Goal: Task Accomplishment & Management: Manage account settings

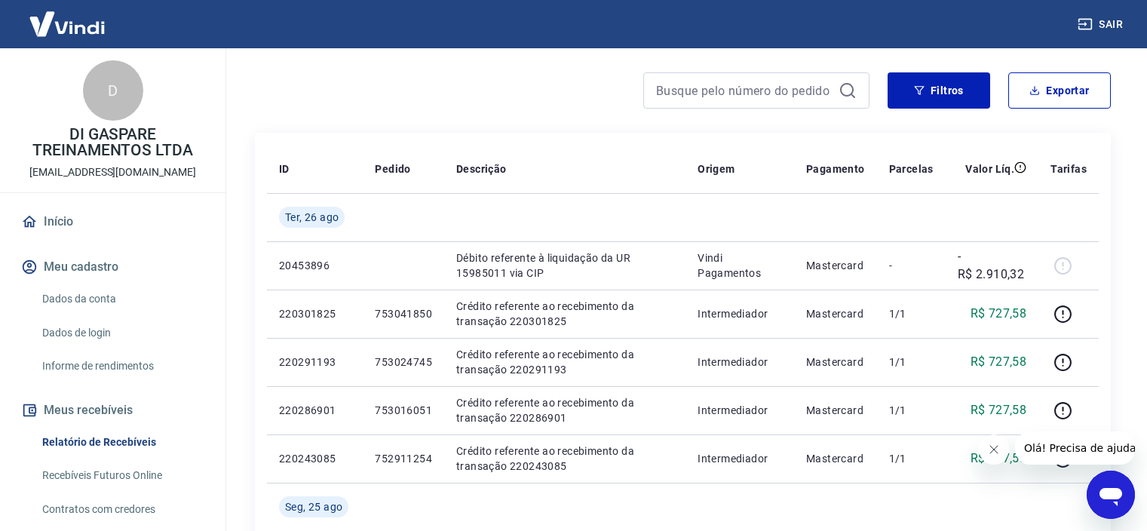
scroll to position [256, 0]
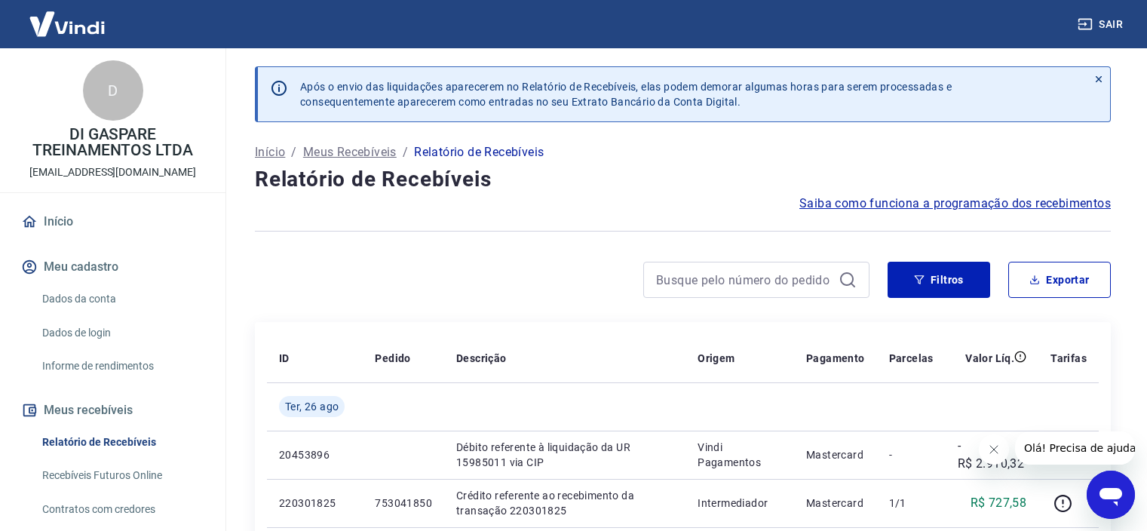
click at [77, 23] on img at bounding box center [67, 24] width 98 height 46
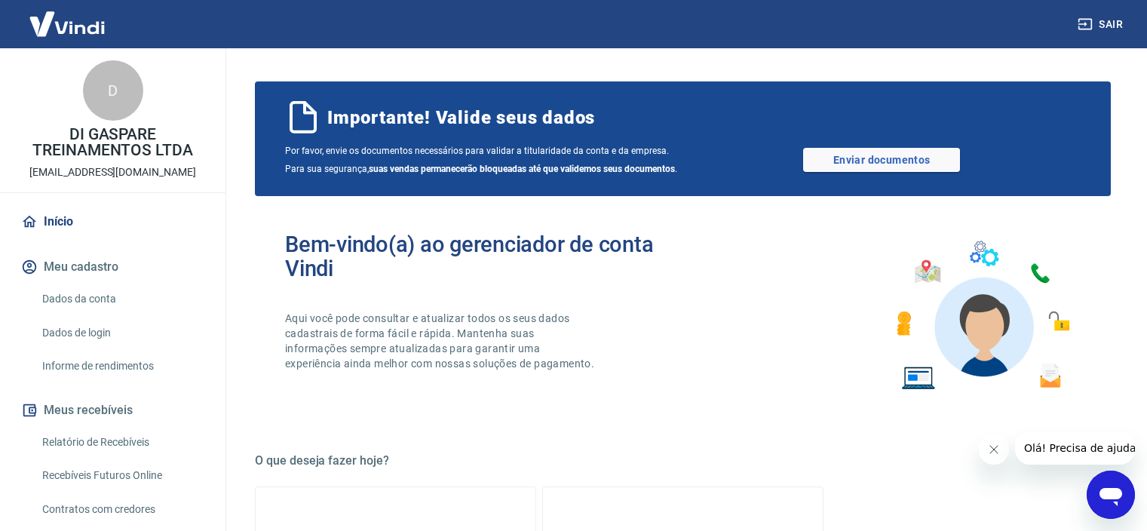
click at [66, 17] on img at bounding box center [67, 24] width 98 height 46
